Goal: Transaction & Acquisition: Purchase product/service

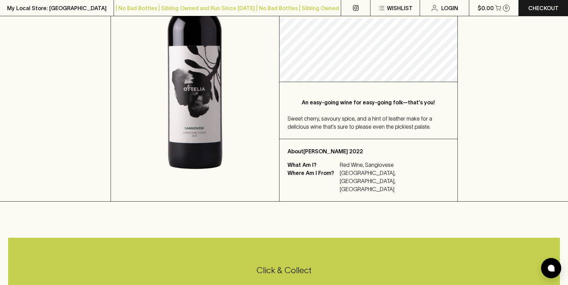
scroll to position [154, 0]
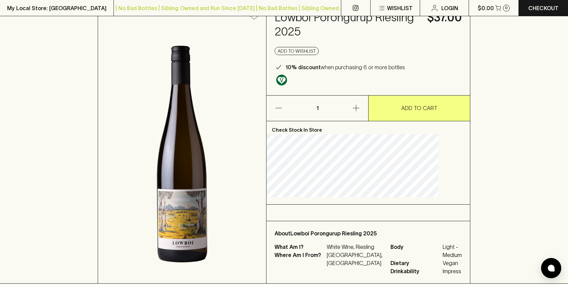
scroll to position [38, 0]
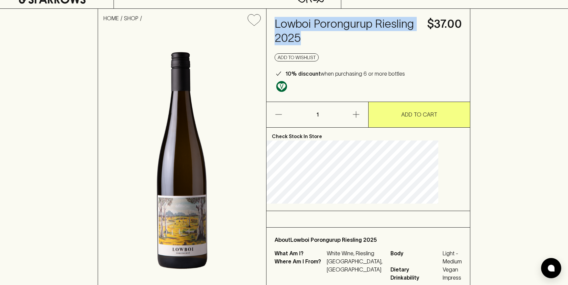
drag, startPoint x: 291, startPoint y: 22, endPoint x: 358, endPoint y: 34, distance: 68.1
click at [358, 34] on h4 "Lowboi Porongurup Riesling 2025" at bounding box center [347, 31] width 145 height 28
copy h4 "Lowboi Porongurup Riesling 2025"
